Goal: Task Accomplishment & Management: Manage account settings

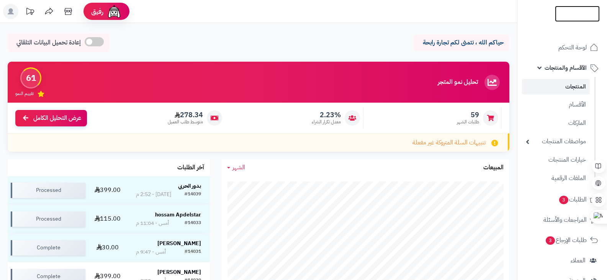
click at [579, 22] on img at bounding box center [577, 30] width 45 height 16
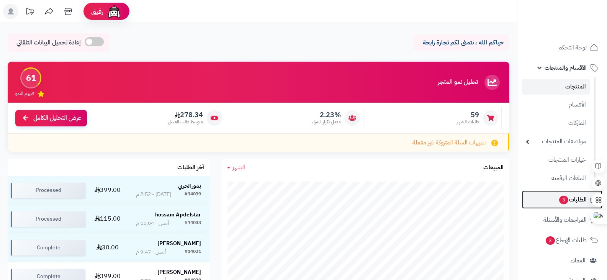
click at [562, 199] on span "3" at bounding box center [563, 200] width 9 height 8
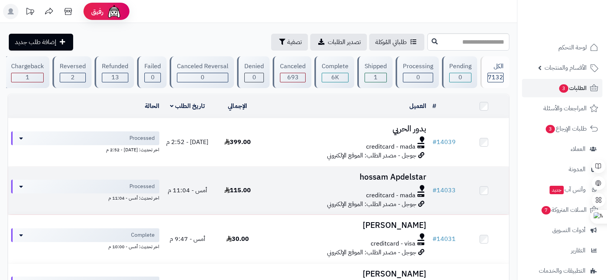
click at [386, 182] on h3 "hossam Apdelstar" at bounding box center [346, 177] width 161 height 9
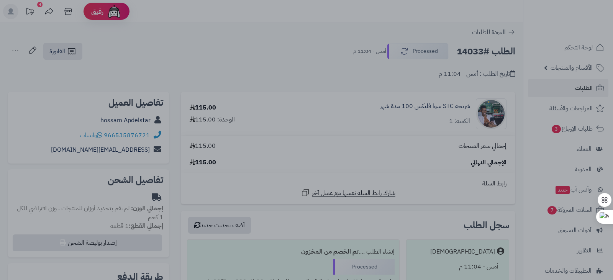
drag, startPoint x: 609, startPoint y: 61, endPoint x: 613, endPoint y: 106, distance: 45.0
click at [613, 106] on html "رفيق ! 4 الطلبات معالجة مكتمل إرجاع المنتجات العملاء المتواجدون الان 9475 عملاء…" at bounding box center [306, 140] width 613 height 280
click at [287, 28] on div at bounding box center [306, 140] width 613 height 280
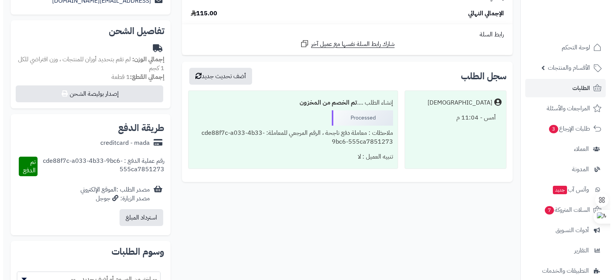
scroll to position [165, 0]
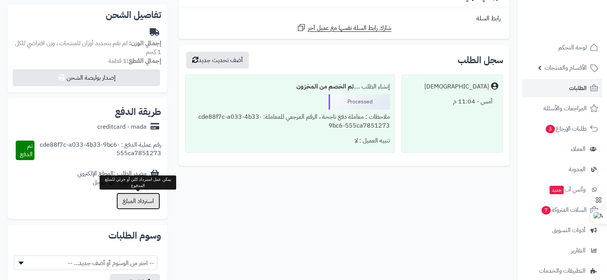
click at [143, 197] on button "استرداد المبلغ" at bounding box center [138, 201] width 44 height 17
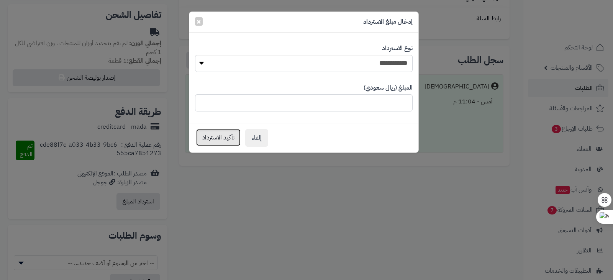
click at [218, 137] on button "تأكيد الاسترداد" at bounding box center [218, 137] width 44 height 17
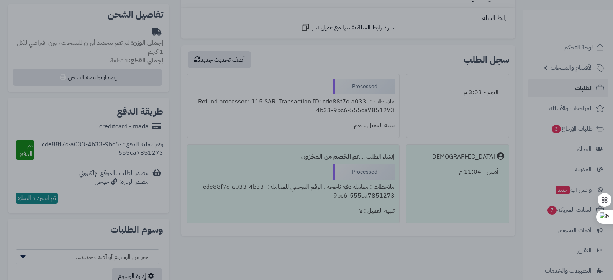
click at [580, 29] on div at bounding box center [306, 140] width 613 height 280
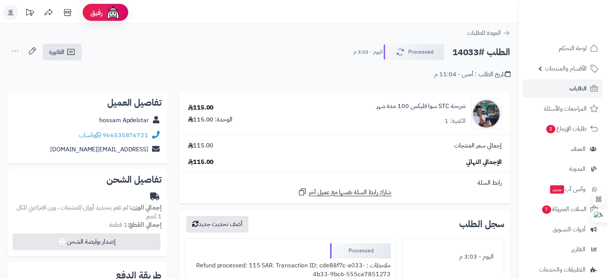
scroll to position [166, 0]
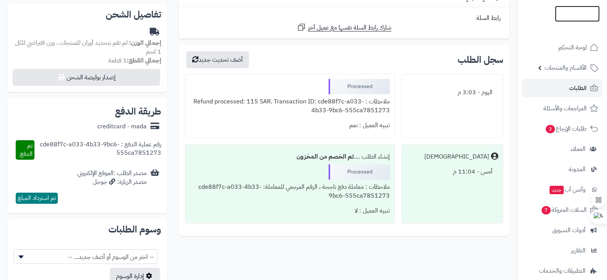
click at [568, 19] on img at bounding box center [577, 27] width 45 height 16
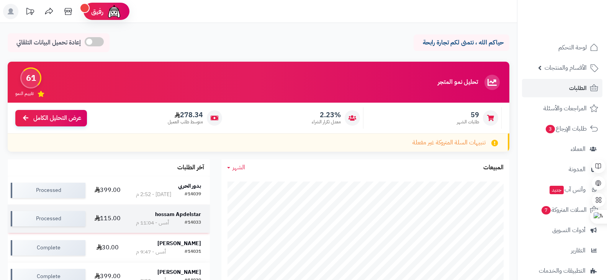
click at [177, 215] on strong "hossam Apdelstar" at bounding box center [178, 214] width 46 height 8
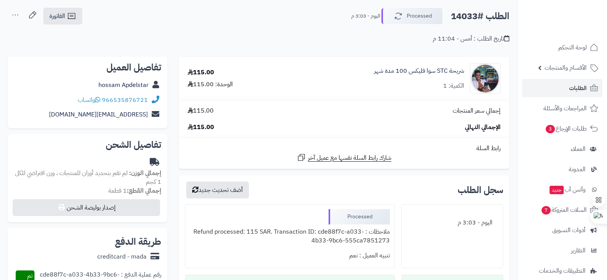
scroll to position [29, 0]
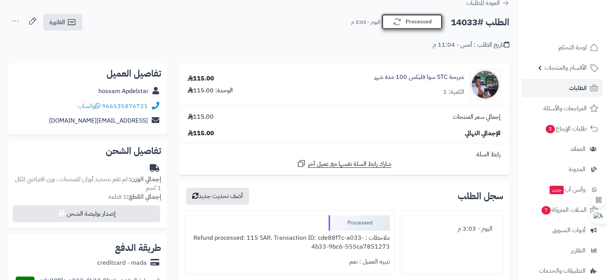
click at [417, 28] on button "Processed" at bounding box center [412, 22] width 61 height 16
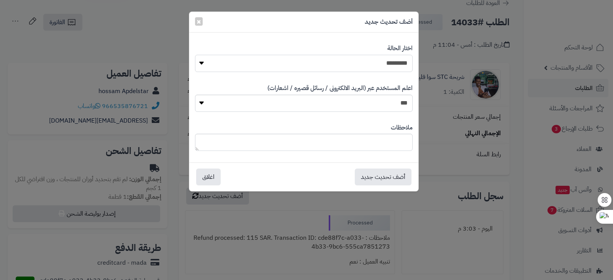
click at [388, 65] on select "**********" at bounding box center [304, 63] width 218 height 17
click at [357, 67] on select "**********" at bounding box center [304, 63] width 218 height 17
select select "**"
click at [195, 55] on select "**********" at bounding box center [304, 63] width 218 height 17
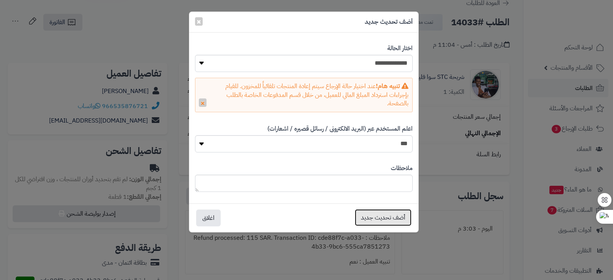
click at [378, 218] on button "أضف تحديث جديد" at bounding box center [383, 217] width 57 height 17
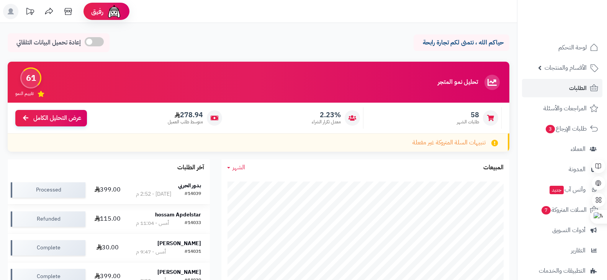
click at [193, 184] on strong "بدور الحربي" at bounding box center [189, 186] width 23 height 8
click at [574, 213] on span "السلات المتروكة 7" at bounding box center [564, 210] width 46 height 11
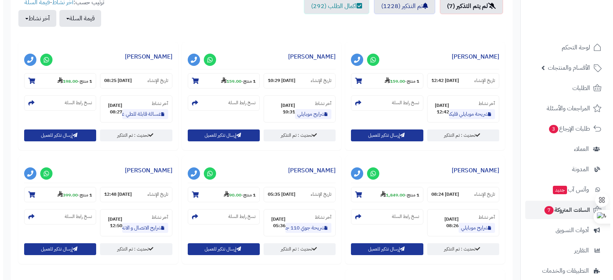
scroll to position [298, 0]
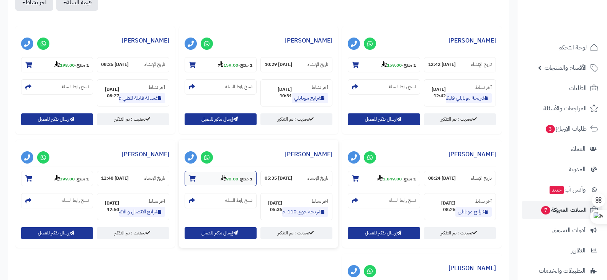
click at [230, 181] on strong "90.00" at bounding box center [230, 178] width 18 height 7
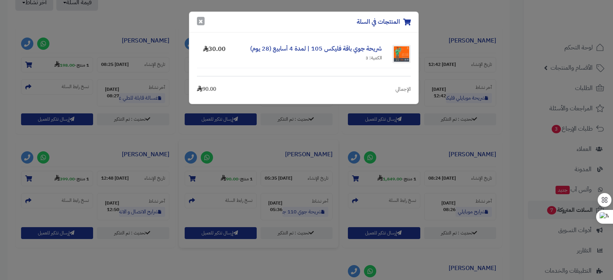
click at [200, 21] on button "×" at bounding box center [201, 21] width 8 height 8
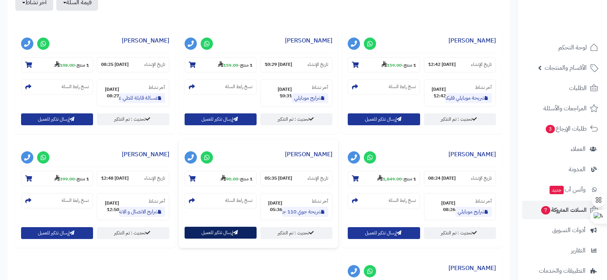
click at [218, 234] on button "إرسال تذكير للعميل" at bounding box center [221, 233] width 72 height 12
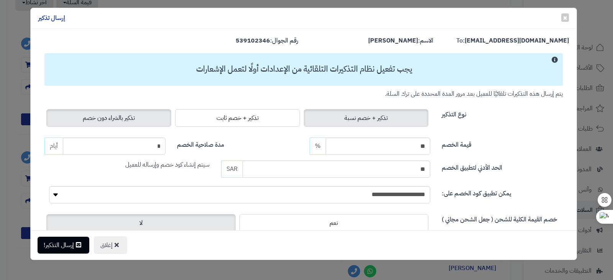
click at [135, 118] on span "تذكير بالشراء دون خصم" at bounding box center [109, 117] width 52 height 9
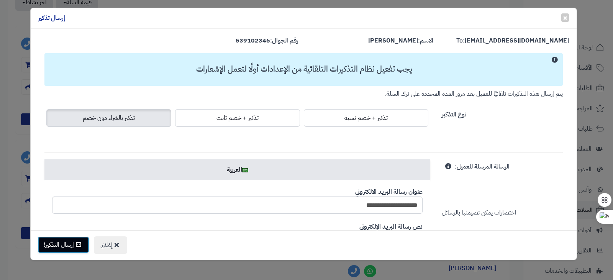
click at [77, 242] on icon at bounding box center [78, 244] width 5 height 6
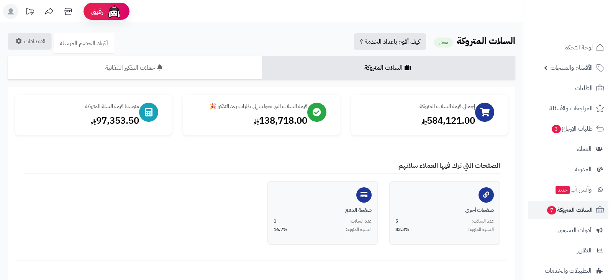
scroll to position [295, 0]
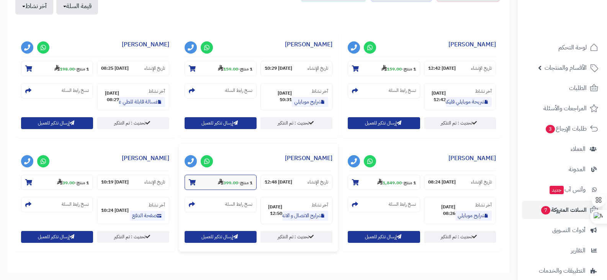
click at [224, 180] on strong "399.00" at bounding box center [228, 182] width 20 height 7
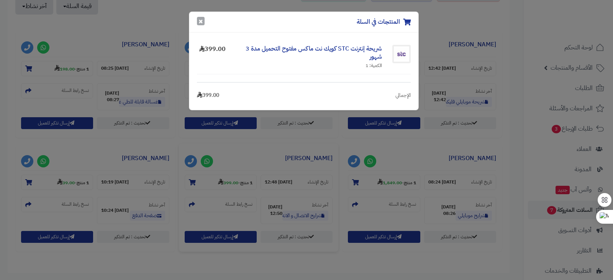
click at [202, 21] on button "×" at bounding box center [201, 21] width 8 height 8
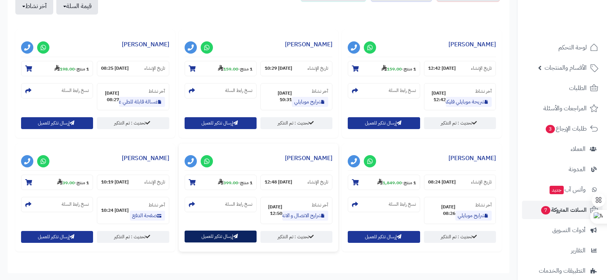
click at [226, 234] on button "إرسال تذكير للعميل" at bounding box center [221, 237] width 72 height 12
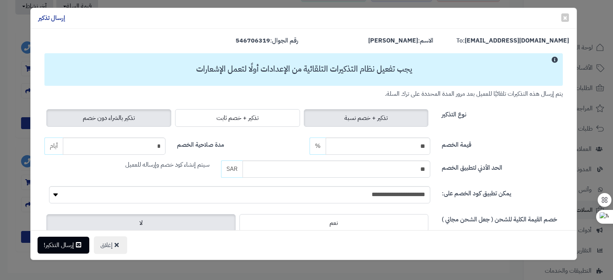
click at [107, 115] on span "تذكير بالشراء دون خصم" at bounding box center [109, 117] width 52 height 9
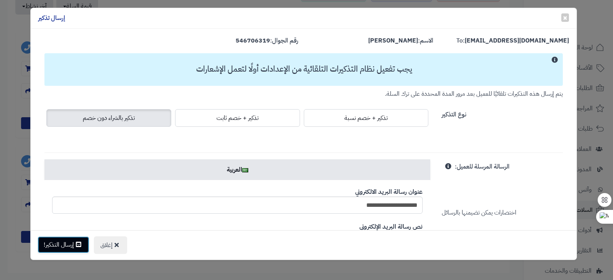
click at [77, 241] on icon at bounding box center [78, 244] width 5 height 6
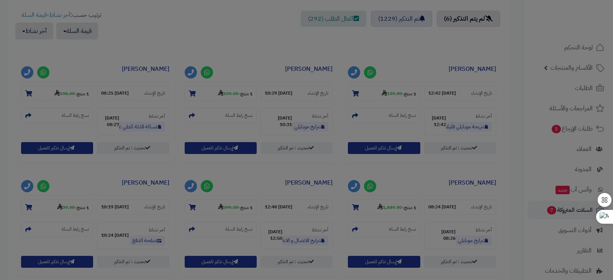
scroll to position [320, 0]
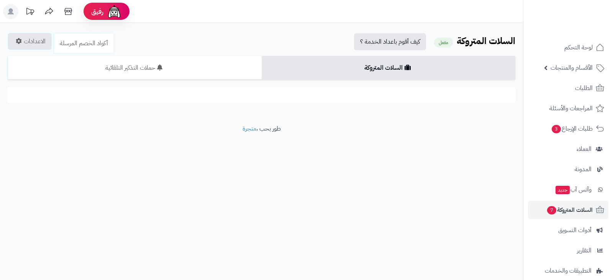
scroll to position [291, 0]
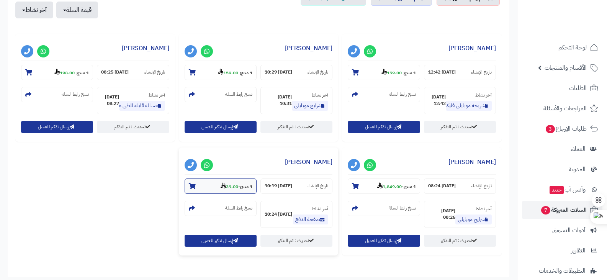
click at [231, 189] on strong "39.00" at bounding box center [230, 186] width 18 height 7
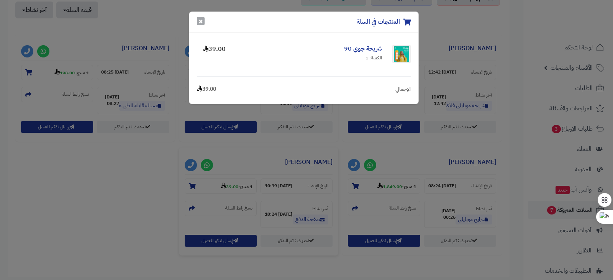
click at [201, 23] on button "×" at bounding box center [201, 21] width 8 height 8
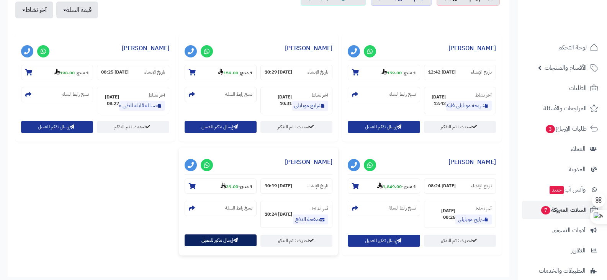
click at [223, 241] on button "إرسال تذكير للعميل" at bounding box center [221, 240] width 72 height 12
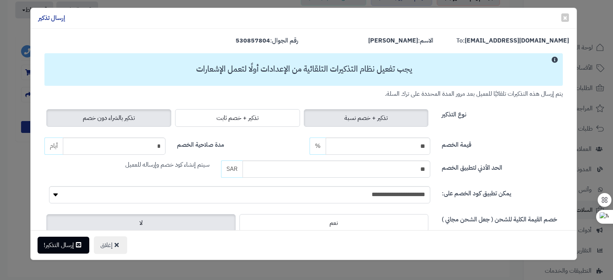
click at [130, 118] on span "تذكير بالشراء دون خصم" at bounding box center [109, 117] width 52 height 9
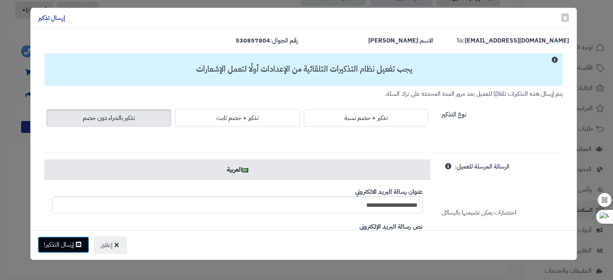
click at [77, 243] on icon at bounding box center [78, 244] width 5 height 6
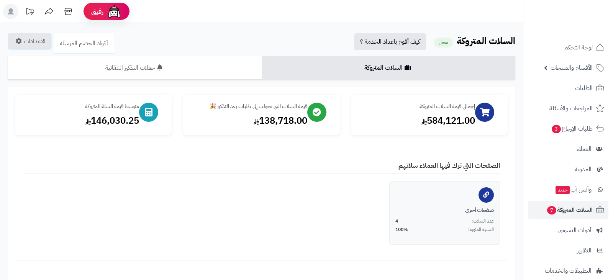
scroll to position [291, 0]
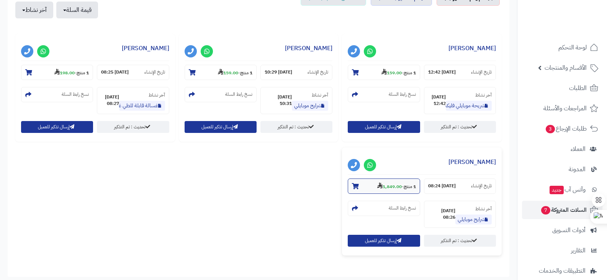
click at [393, 189] on strong "1,849.00" at bounding box center [389, 186] width 25 height 7
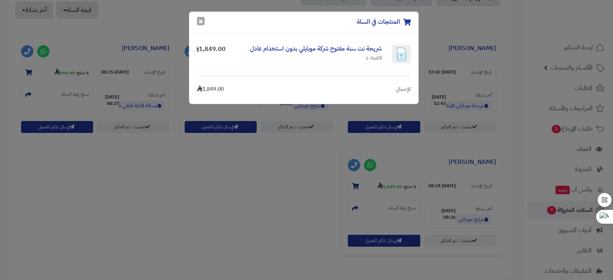
click at [200, 22] on button "×" at bounding box center [201, 21] width 8 height 8
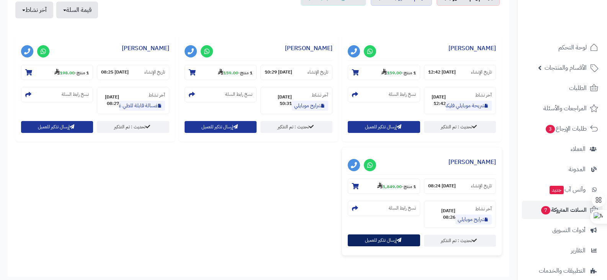
click at [376, 243] on button "إرسال تذكير للعميل" at bounding box center [384, 240] width 72 height 12
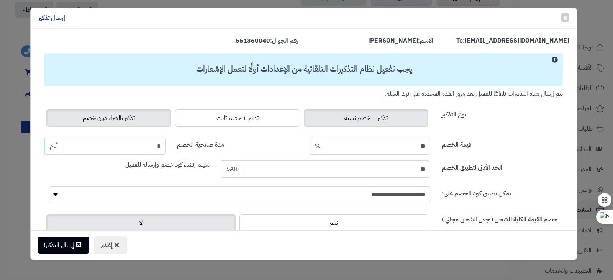
click at [135, 120] on span "تذكير بالشراء دون خصم" at bounding box center [109, 117] width 52 height 9
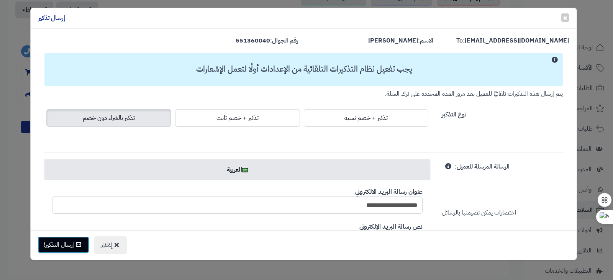
click at [75, 249] on button "إرسال التذكير!" at bounding box center [64, 244] width 52 height 17
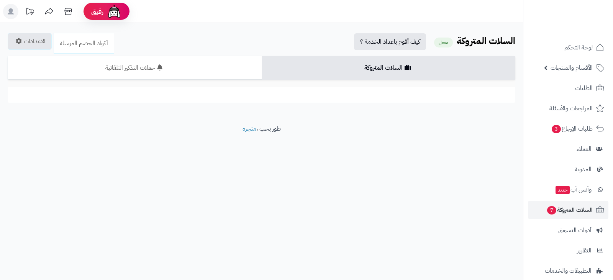
scroll to position [234, 0]
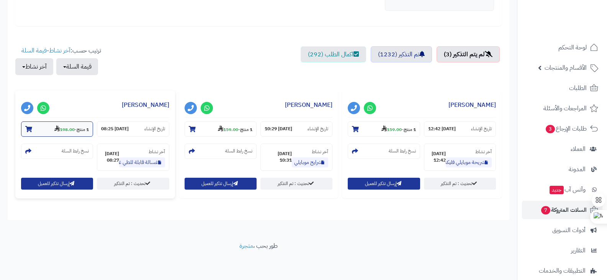
click at [67, 131] on strong "198.00" at bounding box center [64, 129] width 20 height 7
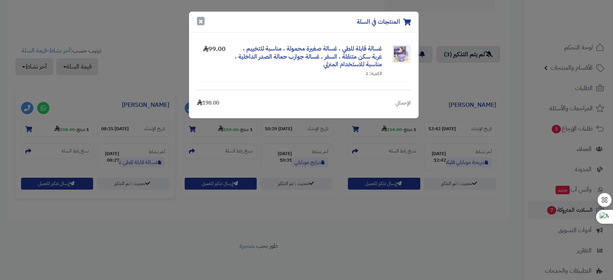
click at [200, 22] on button "×" at bounding box center [201, 21] width 8 height 8
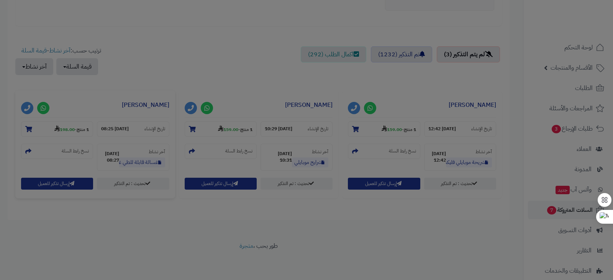
click at [200, 22] on div at bounding box center [306, 140] width 613 height 280
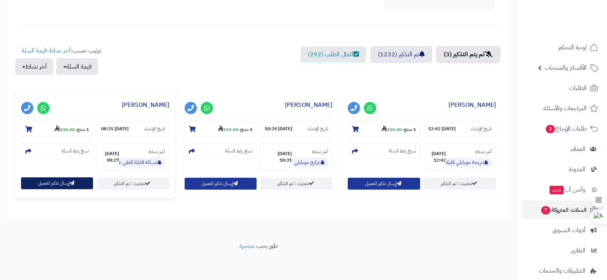
click at [72, 185] on icon "button" at bounding box center [72, 183] width 5 height 5
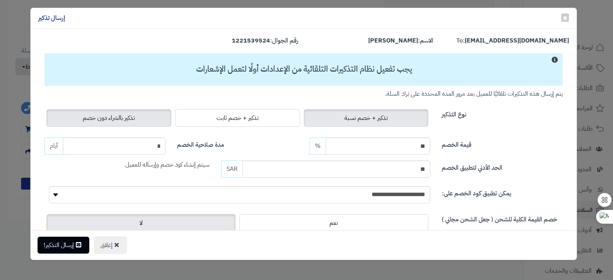
click at [120, 117] on span "تذكير بالشراء دون خصم" at bounding box center [109, 117] width 52 height 9
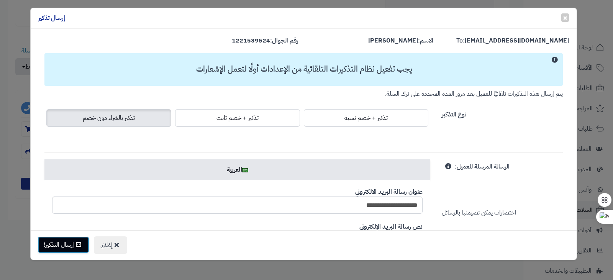
click at [69, 244] on button "إرسال التذكير!" at bounding box center [64, 244] width 52 height 17
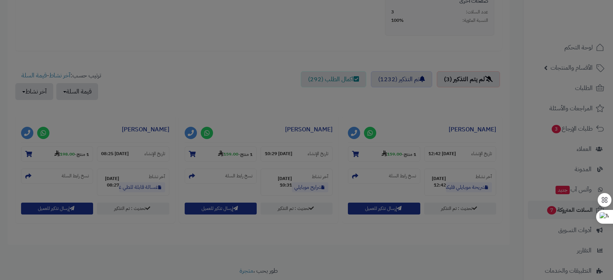
scroll to position [259, 0]
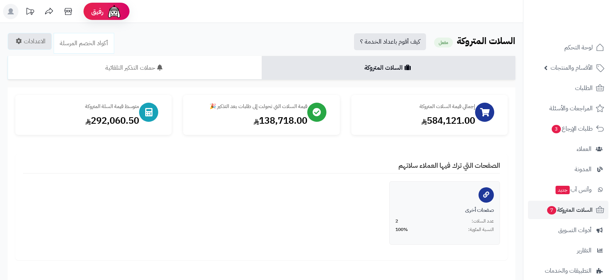
scroll to position [234, 0]
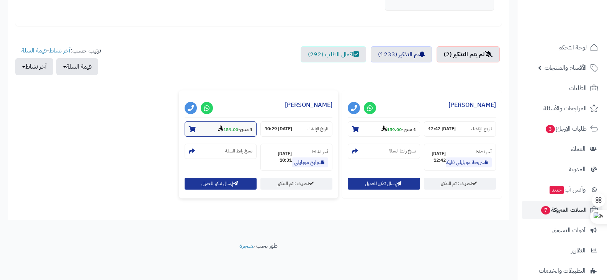
click at [231, 131] on strong "159.00" at bounding box center [228, 129] width 20 height 7
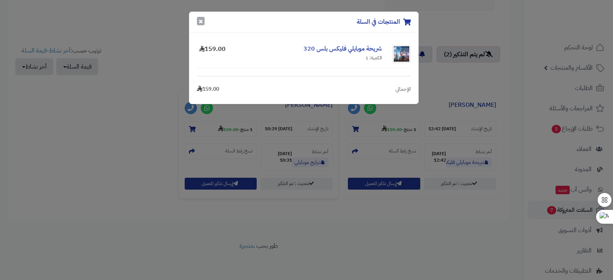
click at [200, 20] on button "×" at bounding box center [201, 21] width 8 height 8
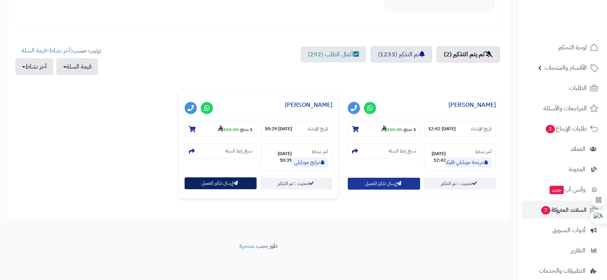
click at [216, 182] on button "إرسال تذكير للعميل" at bounding box center [221, 183] width 72 height 12
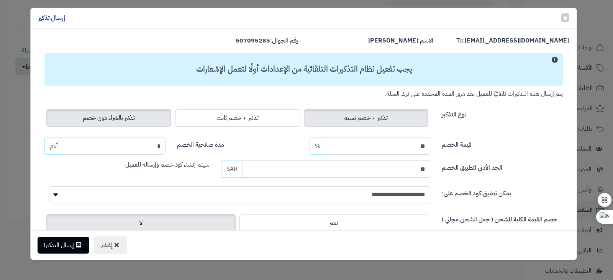
click at [124, 116] on span "تذكير بالشراء دون خصم" at bounding box center [109, 117] width 52 height 9
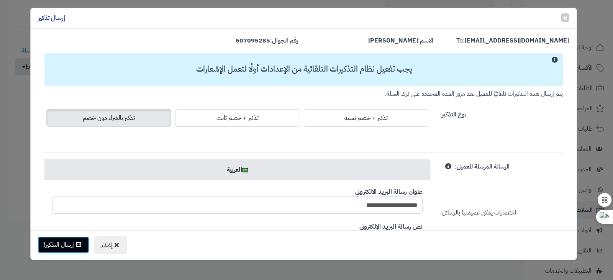
click at [72, 244] on button "إرسال التذكير!" at bounding box center [64, 244] width 52 height 17
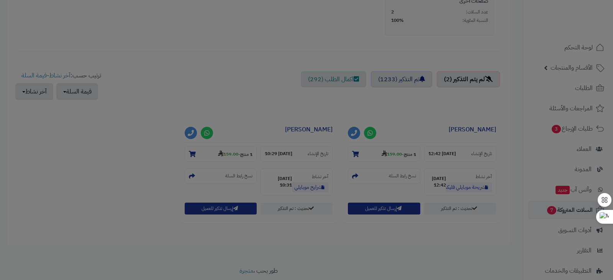
scroll to position [259, 0]
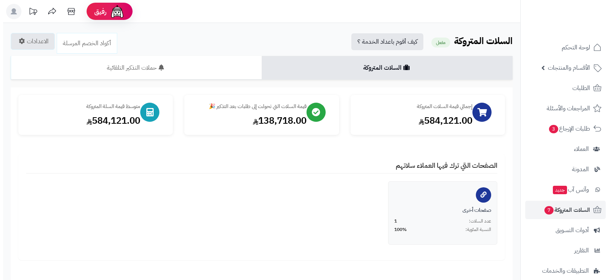
scroll to position [234, 0]
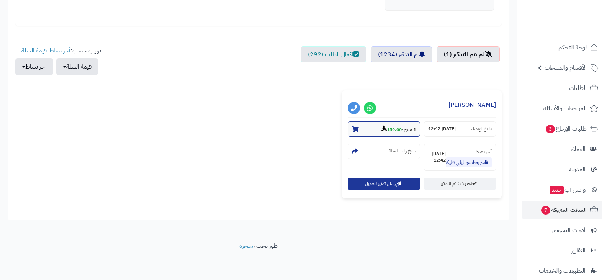
click at [392, 129] on strong "159.00" at bounding box center [392, 129] width 20 height 7
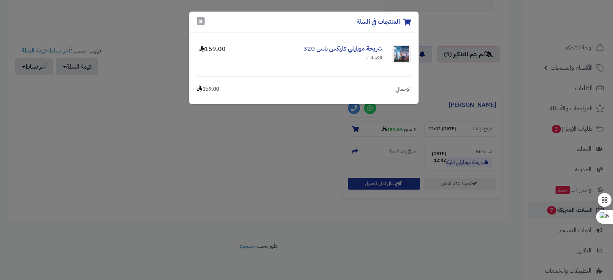
click at [200, 22] on button "×" at bounding box center [201, 21] width 8 height 8
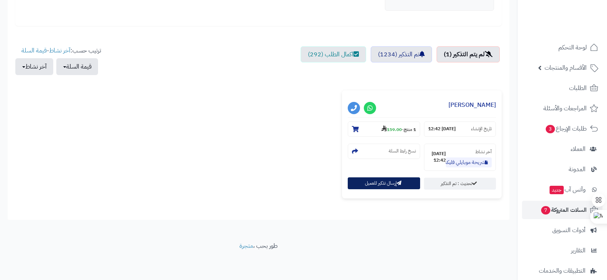
click at [378, 183] on button "إرسال تذكير للعميل" at bounding box center [384, 183] width 72 height 12
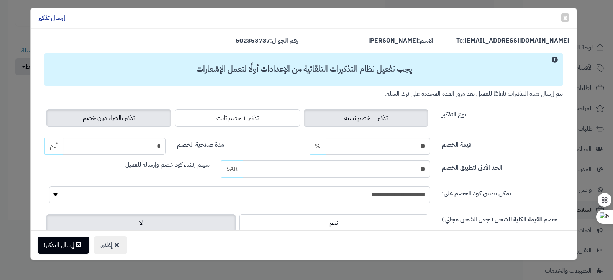
click at [134, 118] on span "تذكير بالشراء دون خصم" at bounding box center [109, 117] width 52 height 9
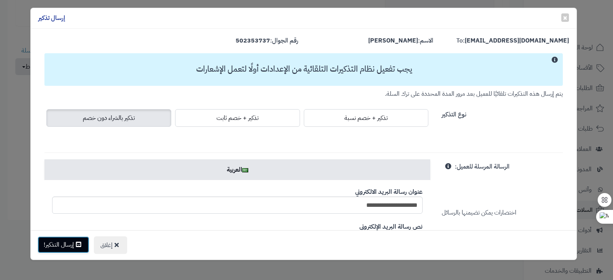
click at [74, 243] on button "إرسال التذكير!" at bounding box center [64, 244] width 52 height 17
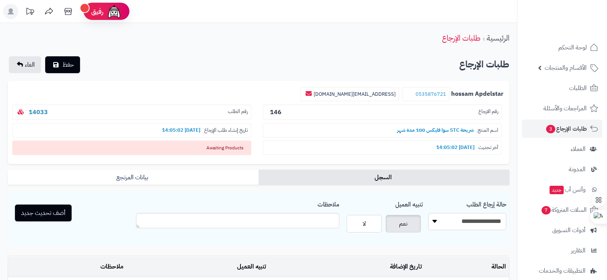
click at [456, 221] on select "**********" at bounding box center [467, 221] width 78 height 17
select select "*"
click at [428, 213] on select "**********" at bounding box center [467, 221] width 78 height 17
click at [48, 212] on button "أضف تحديث جديد" at bounding box center [43, 212] width 57 height 17
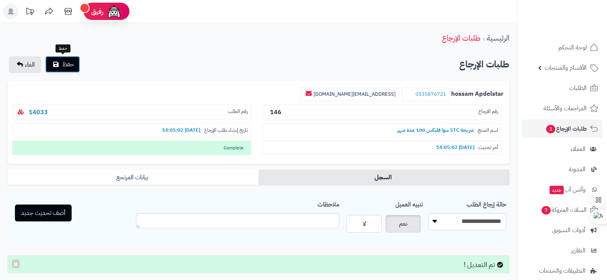
click at [77, 65] on button "حفظ" at bounding box center [62, 64] width 35 height 17
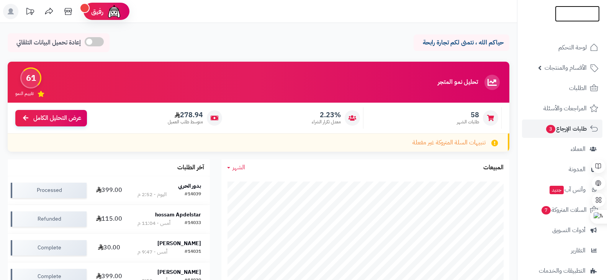
click at [564, 22] on img at bounding box center [577, 30] width 45 height 16
click at [571, 13] on img at bounding box center [577, 21] width 45 height 16
